Goal: Complete application form

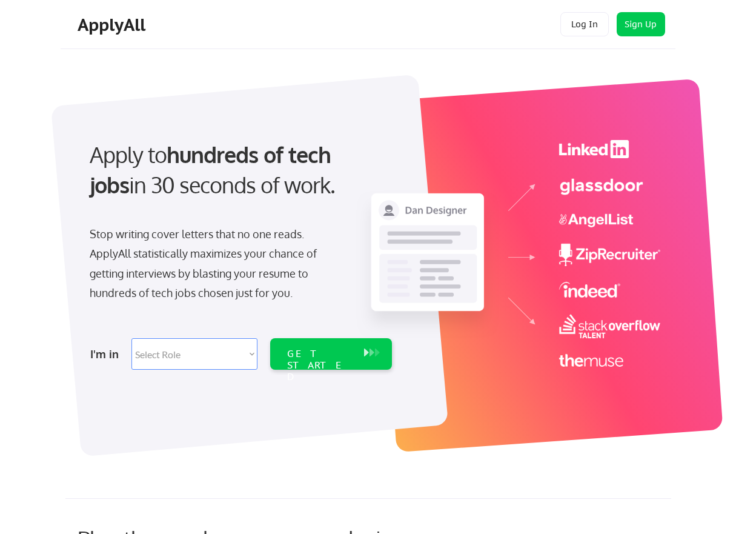
drag, startPoint x: 0, startPoint y: 0, endPoint x: 245, endPoint y: 359, distance: 434.2
click at [245, 359] on select "Select Role Software Engineering Product Management Customer Success Sales UI/U…" at bounding box center [194, 354] width 126 height 32
select select ""engineering""
click at [131, 338] on select "Select Role Software Engineering Product Management Customer Success Sales UI/U…" at bounding box center [194, 354] width 126 height 32
select select ""engineering""
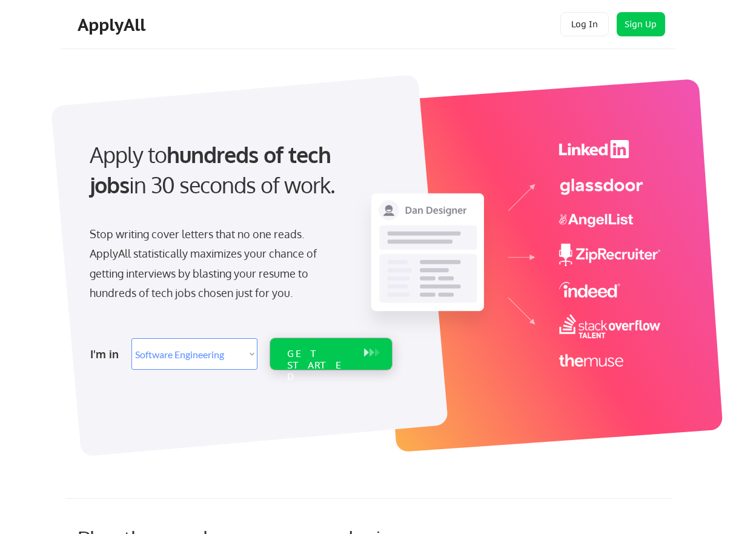
click at [353, 348] on div "GET STARTED" at bounding box center [319, 354] width 77 height 32
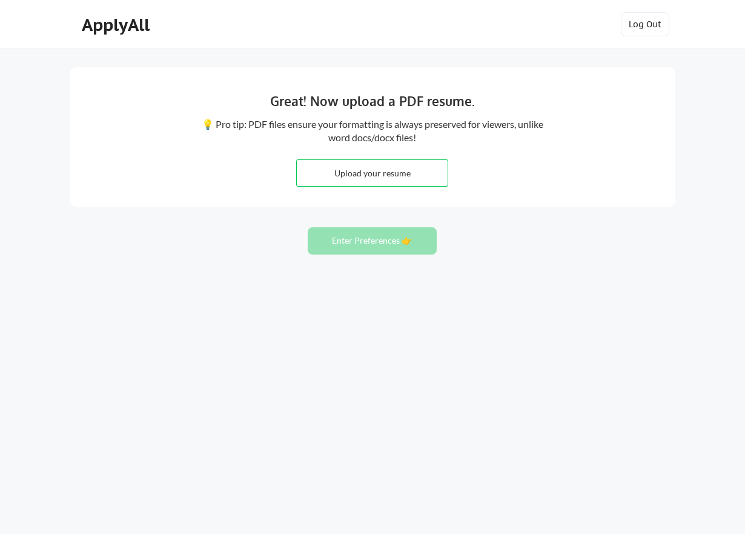
click at [388, 166] on input "file" at bounding box center [372, 173] width 151 height 26
type input "C:\fakepath\MauroMancinettiCV.pdf"
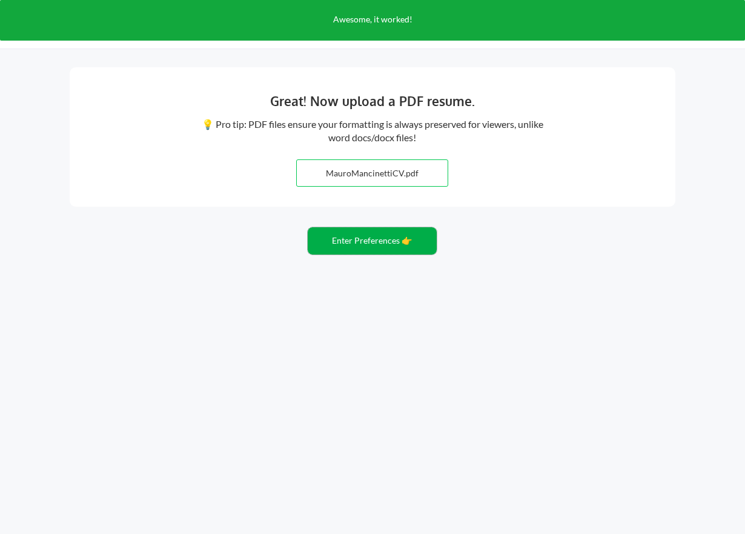
click at [345, 240] on button "Enter Preferences 👉" at bounding box center [372, 240] width 129 height 27
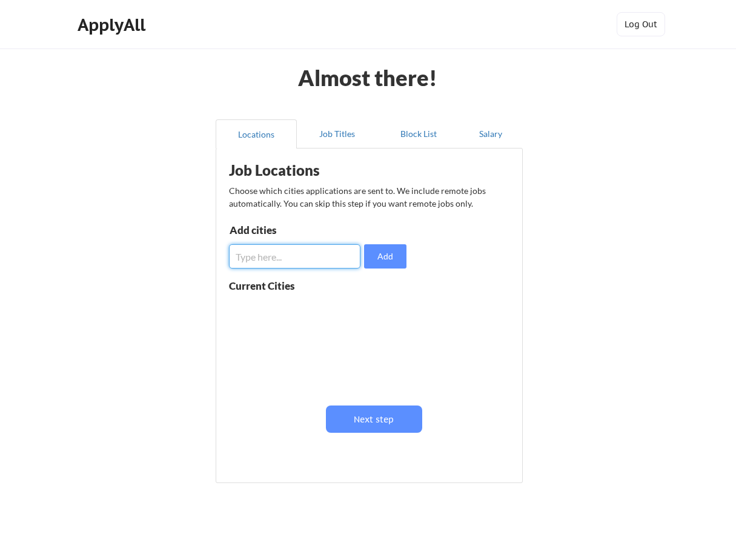
click at [258, 254] on input "input" at bounding box center [294, 256] width 131 height 24
type input "london"
click at [386, 260] on button "Add" at bounding box center [385, 256] width 42 height 24
click at [296, 257] on input "input" at bounding box center [294, 256] width 131 height 24
type input "remote"
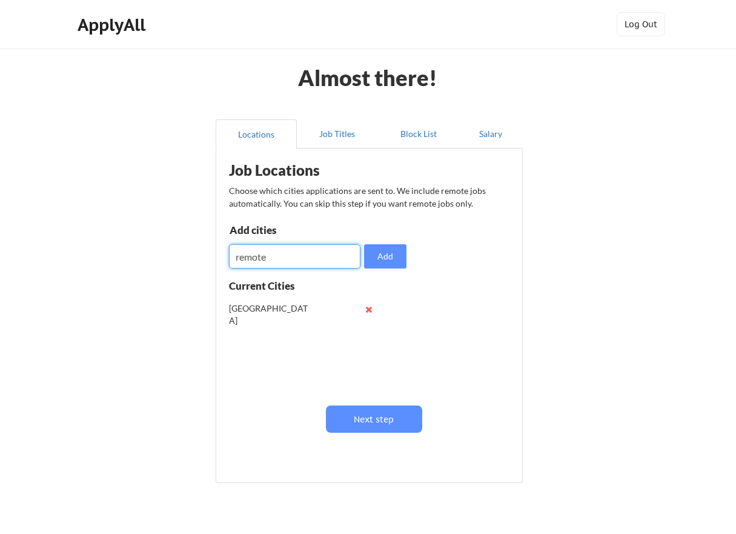
click at [260, 254] on input "input" at bounding box center [294, 256] width 131 height 24
click at [373, 412] on button "Next step" at bounding box center [374, 418] width 96 height 27
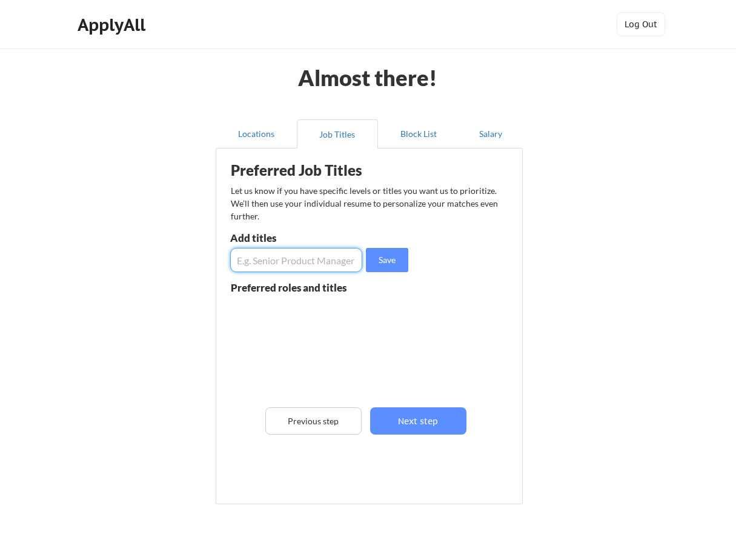
click at [265, 260] on input "input" at bounding box center [296, 260] width 132 height 24
type input "s"
type input "java developer"
click at [396, 256] on button "Save" at bounding box center [387, 260] width 42 height 24
click at [307, 267] on input "input" at bounding box center [296, 260] width 132 height 24
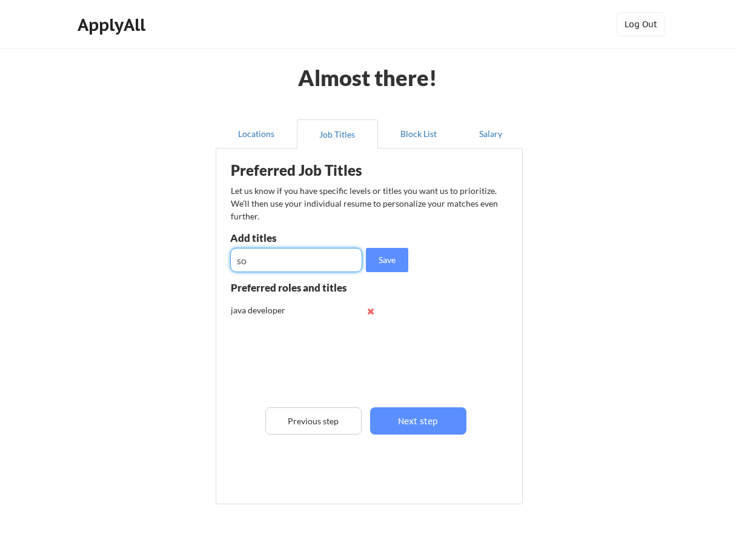
type input "s"
type input "full stack developer"
click at [377, 254] on button "Save" at bounding box center [387, 260] width 42 height 24
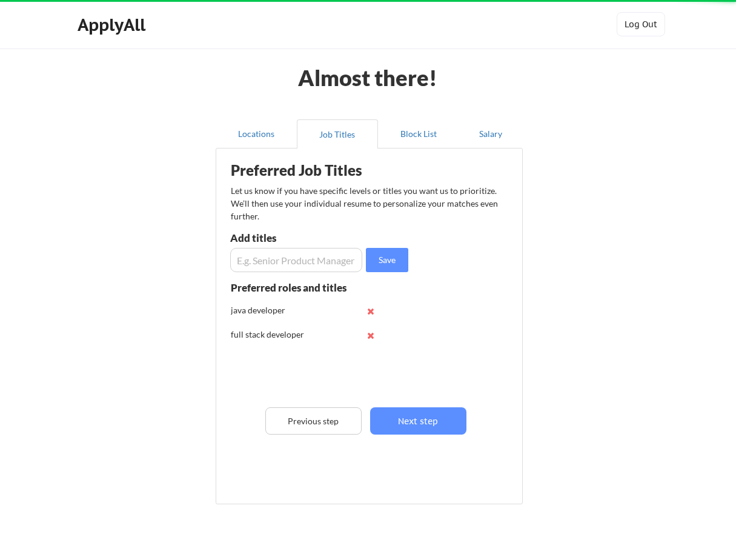
click at [298, 259] on input "input" at bounding box center [296, 260] width 132 height 24
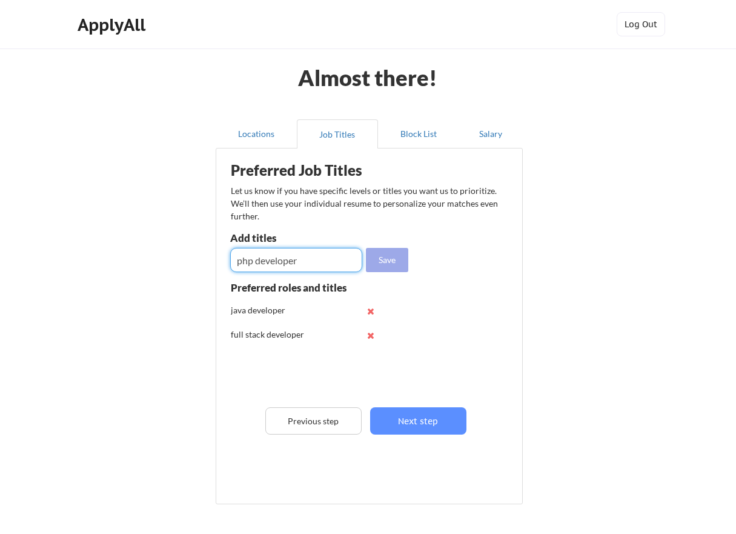
type input "php developer"
click at [377, 266] on button "Save" at bounding box center [387, 260] width 42 height 24
click at [288, 261] on input "input" at bounding box center [296, 260] width 132 height 24
type input "team leader"
click at [402, 255] on button "Save" at bounding box center [387, 260] width 42 height 24
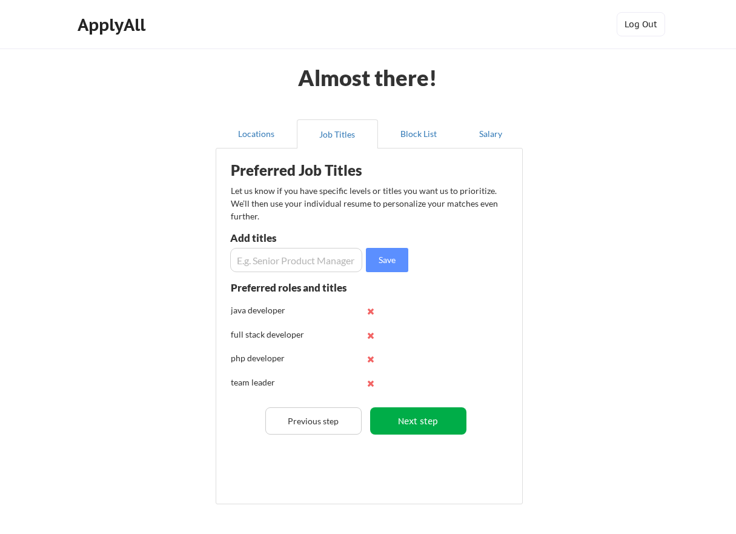
click at [423, 414] on button "Next step" at bounding box center [418, 420] width 96 height 27
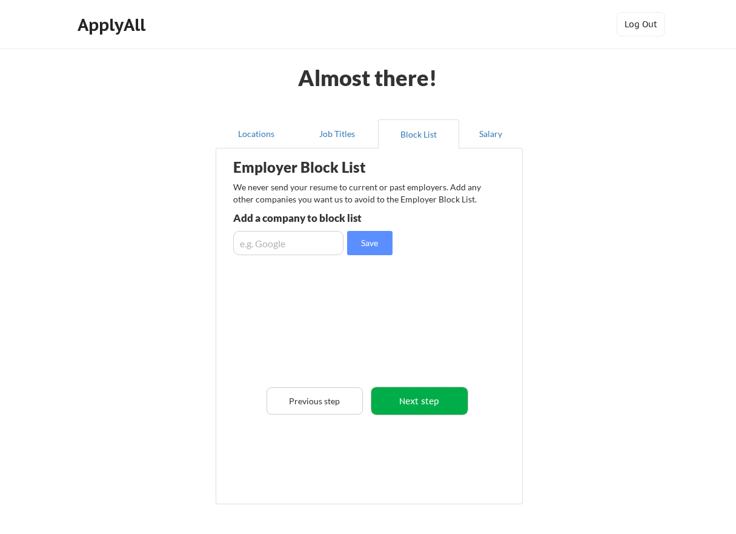
click at [410, 408] on button "Next step" at bounding box center [419, 400] width 96 height 27
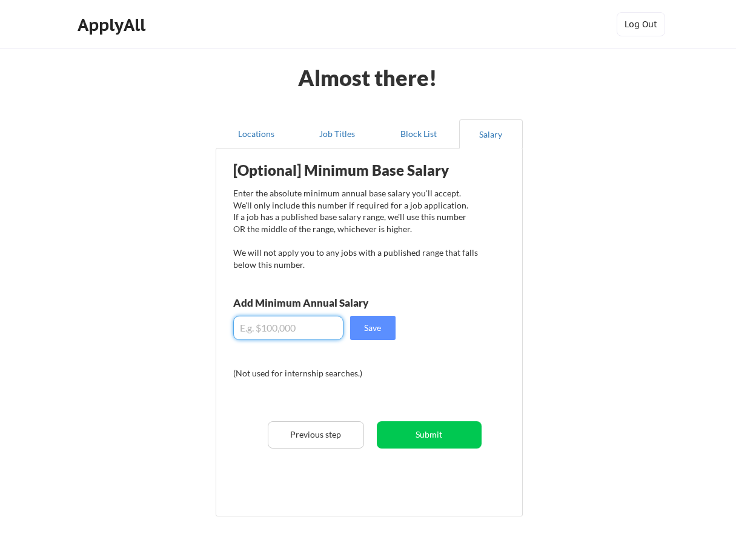
click at [273, 327] on input "input" at bounding box center [288, 328] width 110 height 24
type input "$7"
type input "$60,000"
click at [379, 323] on button "Save" at bounding box center [372, 328] width 45 height 24
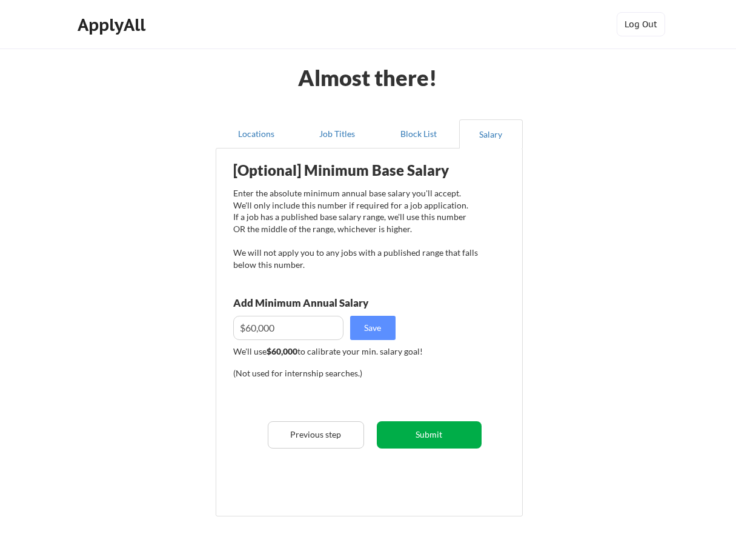
click at [437, 434] on button "Submit" at bounding box center [429, 434] width 105 height 27
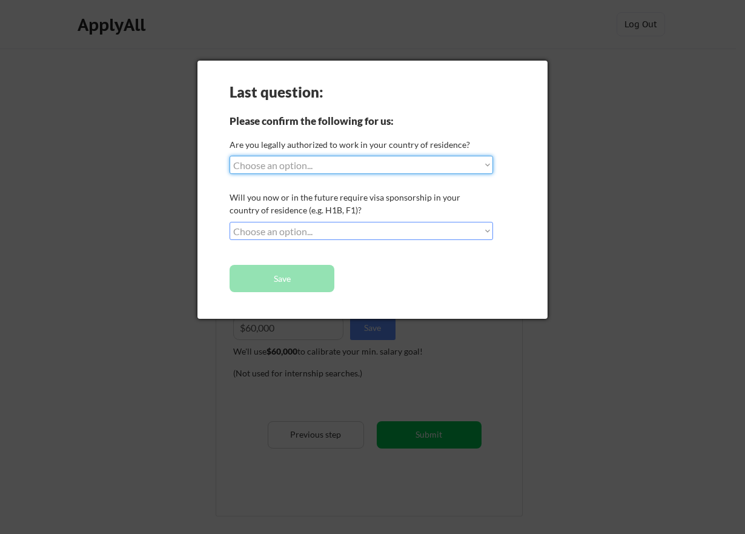
click at [394, 165] on select "Choose an option... Yes, I am a US Citizen Yes, I am a Canadian Citizen Yes, I …" at bounding box center [362, 165] width 264 height 18
select select ""BLANK_1427118194589""
click at [230, 156] on select "Choose an option... Yes, I am a US Citizen Yes, I am a Canadian Citizen Yes, I …" at bounding box center [362, 165] width 264 height 18
click at [384, 228] on select "Choose an option... No, I will not need sponsorship Yes, I will need sponsorship" at bounding box center [362, 231] width 264 height 18
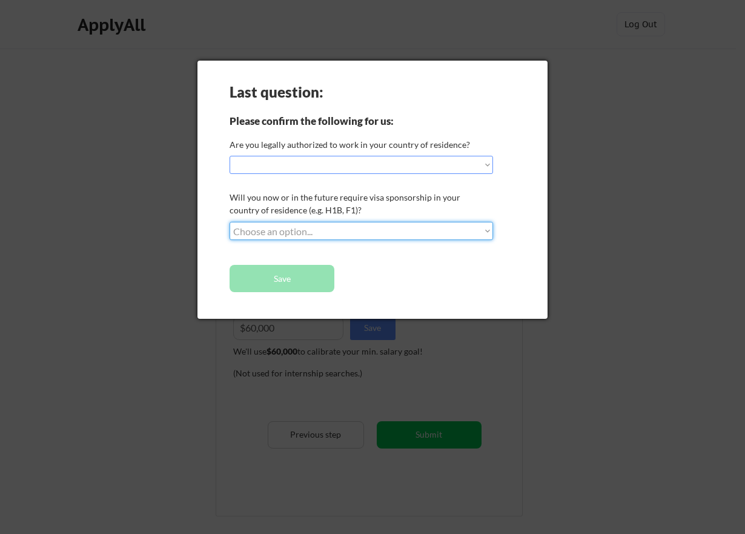
select select ""no__i_will_not_need_sponsorship""
click at [230, 222] on select "Choose an option... No, I will not need sponsorship Yes, I will need sponsorship" at bounding box center [362, 231] width 264 height 18
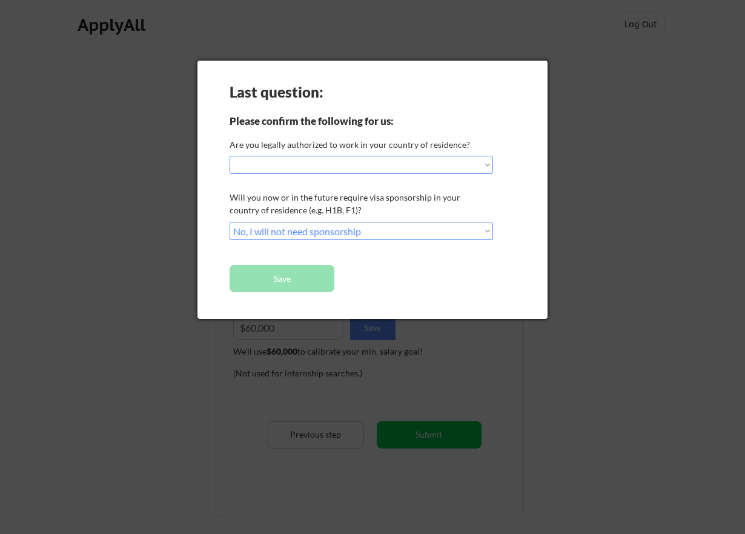
click at [375, 259] on div "Last question: Please confirm the following for us: Are you legally authorized …" at bounding box center [372, 190] width 350 height 258
click at [382, 163] on select "Choose an option... Yes, I am a US Citizen Yes, I am a Canadian Citizen Yes, I …" at bounding box center [362, 165] width 264 height 18
select select ""yes__i_am_an_other_permanent_resident""
click at [230, 156] on select "Choose an option... Yes, I am a US Citizen Yes, I am a Canadian Citizen Yes, I …" at bounding box center [362, 165] width 264 height 18
click at [283, 274] on button "Save" at bounding box center [282, 278] width 105 height 27
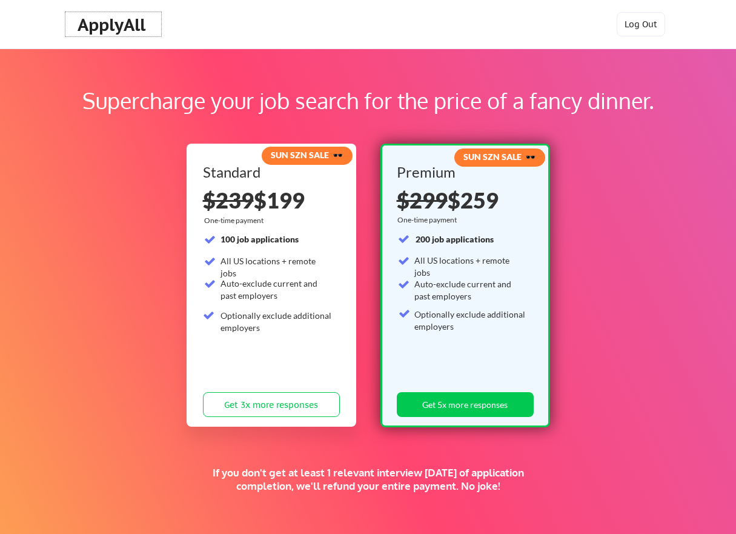
click at [119, 21] on div "ApplyAll" at bounding box center [113, 25] width 71 height 21
